Goal: Information Seeking & Learning: Check status

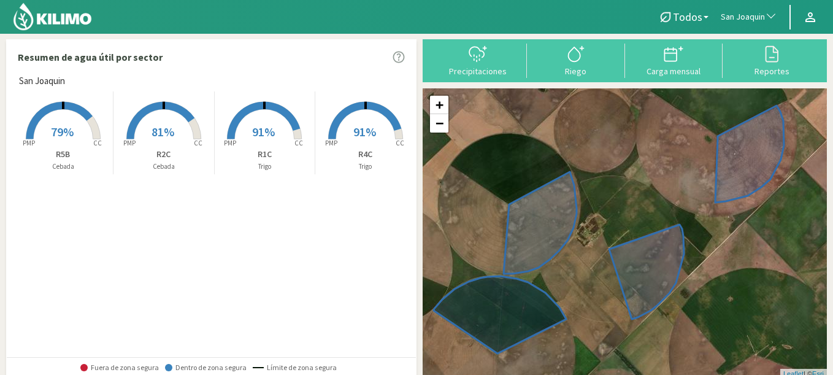
click at [744, 20] on span "San Joaquin" at bounding box center [743, 17] width 44 height 12
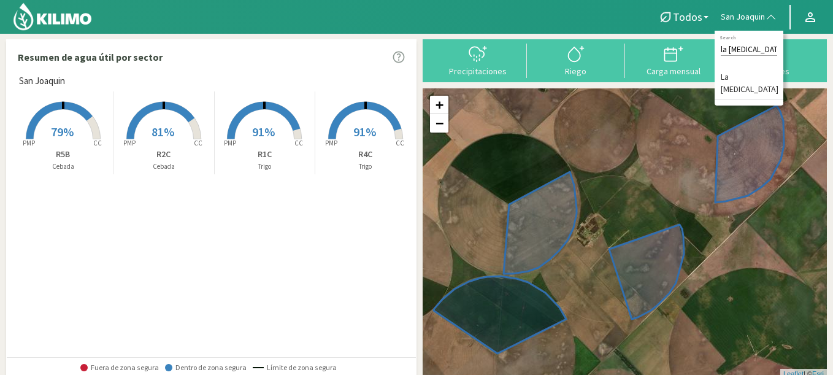
type input "la [MEDICAL_DATA]"
click at [751, 71] on li "La [MEDICAL_DATA]" at bounding box center [749, 83] width 69 height 31
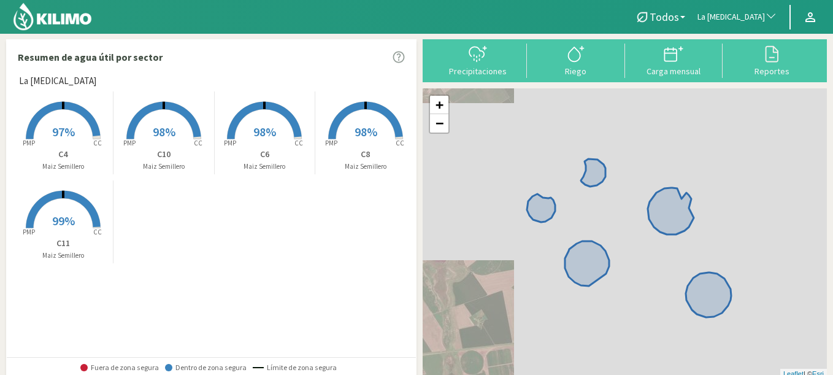
click at [259, 137] on span "98%" at bounding box center [264, 131] width 23 height 15
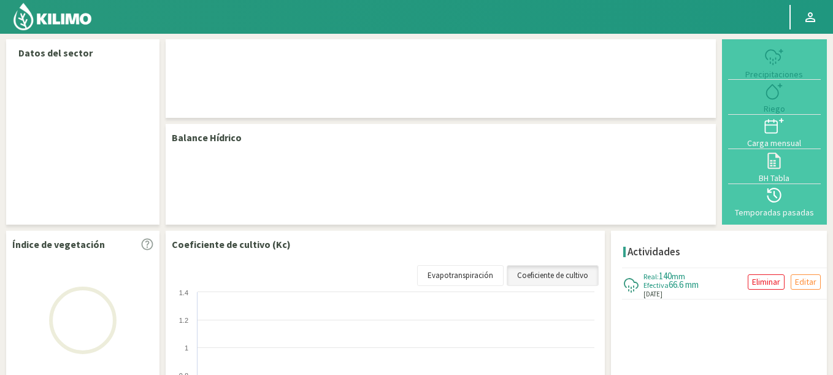
select select "164: Object"
select select "3: Object"
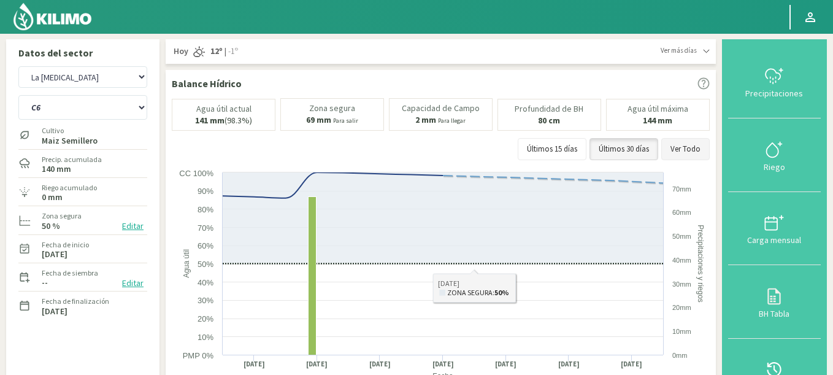
click at [686, 143] on button "Ver Todo" at bounding box center [685, 149] width 48 height 22
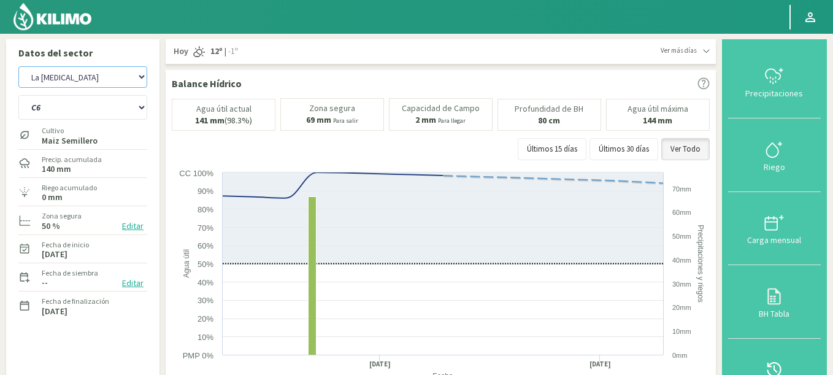
click at [96, 74] on select "Agr. Cardonal Agr. El Carmelo Agrícola Bakia Agrícola [GEOGRAPHIC_DATA] - IC Ag…" at bounding box center [82, 76] width 129 height 21
click at [18, 66] on select "Agr. Cardonal Agr. El Carmelo Agrícola Bakia Agrícola [GEOGRAPHIC_DATA] - IC Ag…" at bounding box center [82, 76] width 129 height 21
select select "368: Object"
select select "5: Object"
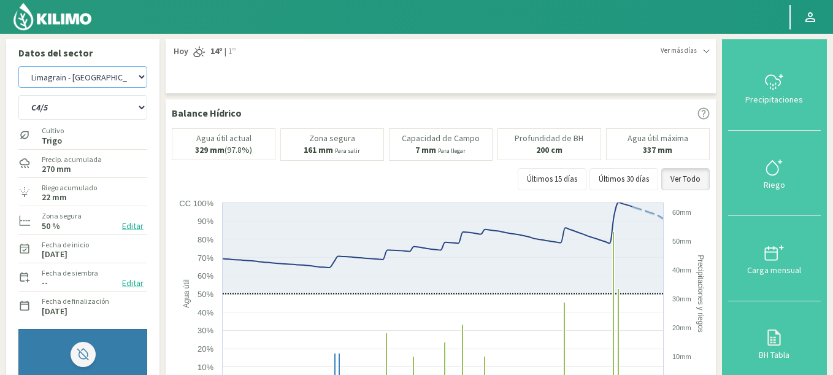
click at [18, 66] on select "Agr. Cardonal Agr. El Carmelo Agrícola Bakia Agrícola [GEOGRAPHIC_DATA] - IC Ag…" at bounding box center [82, 76] width 129 height 21
select select "754: Object"
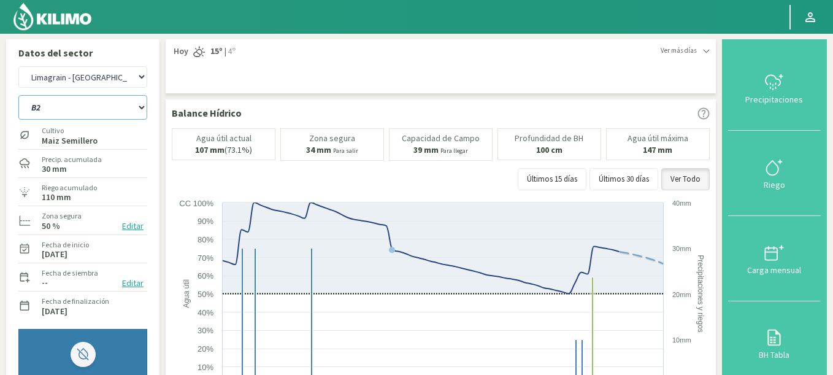
click at [18, 95] on select "A1 B2 C2 D1 NORTE D2 ESTE" at bounding box center [82, 107] width 129 height 25
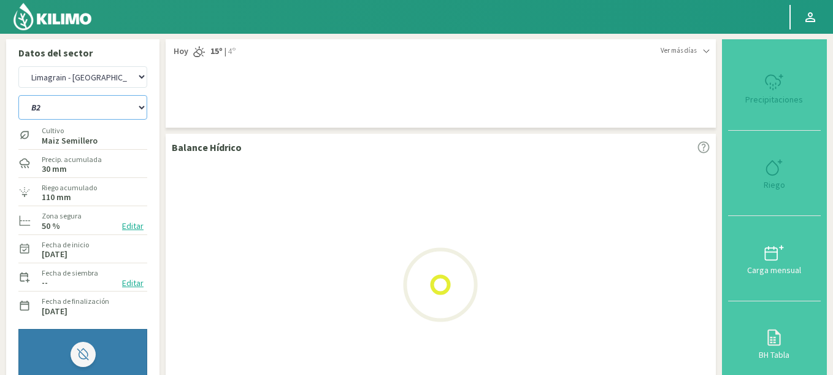
select select "7: Object"
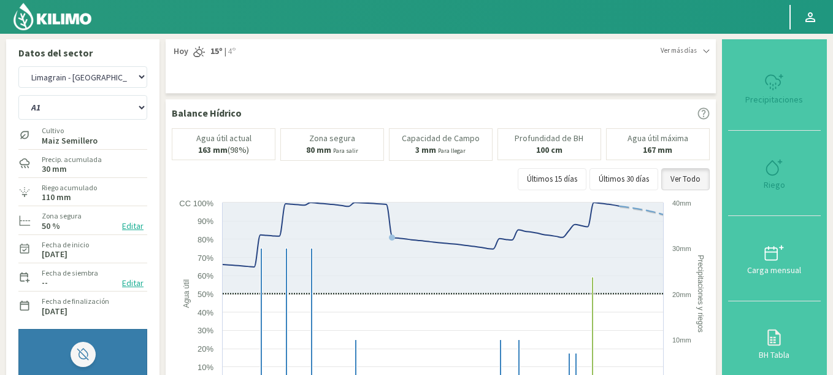
select select "1033: Object"
select select "13: Object"
